Goal: Book appointment/travel/reservation

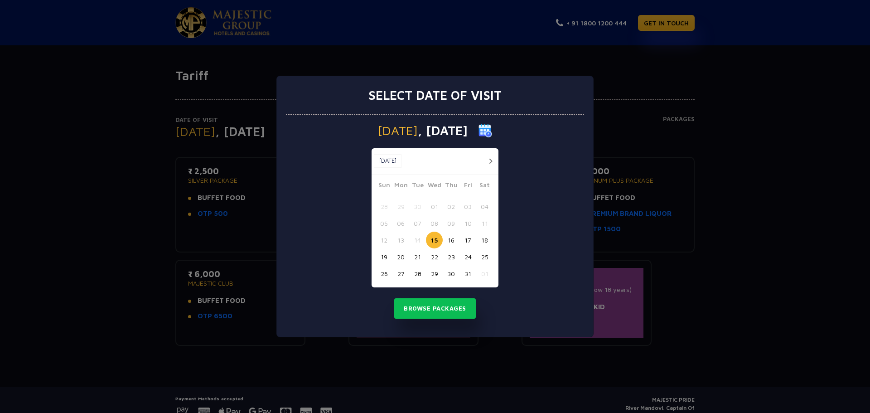
click at [491, 161] on button "button" at bounding box center [490, 160] width 11 height 11
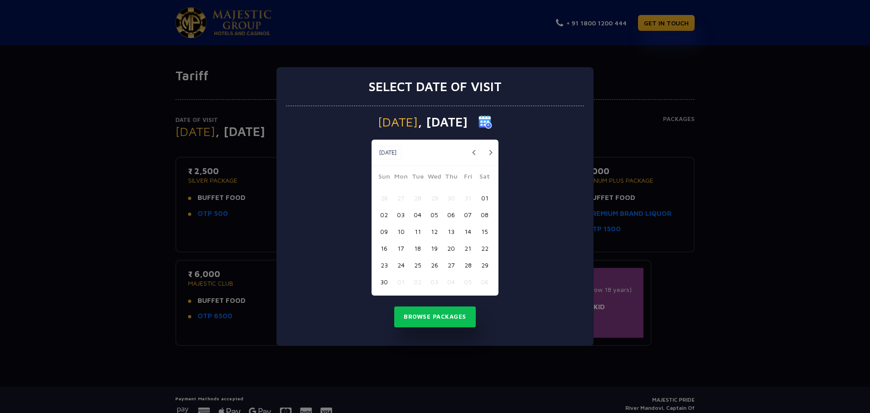
click at [467, 232] on button "14" at bounding box center [467, 231] width 17 height 17
click at [425, 318] on button "Browse Packages" at bounding box center [435, 316] width 82 height 21
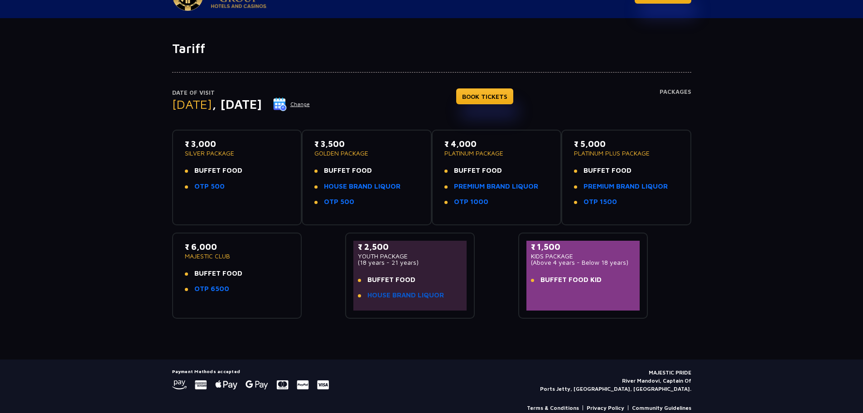
scroll to position [42, 0]
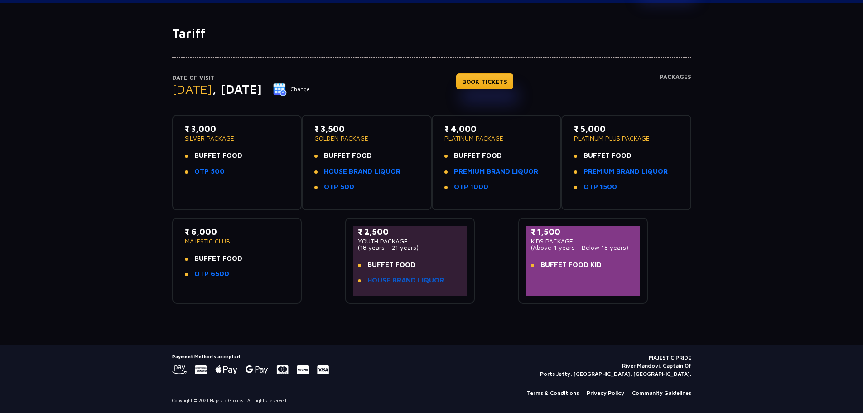
click at [394, 283] on link "HOUSE BRAND LIQUOR" at bounding box center [405, 280] width 77 height 10
